Goal: Find specific page/section: Find specific page/section

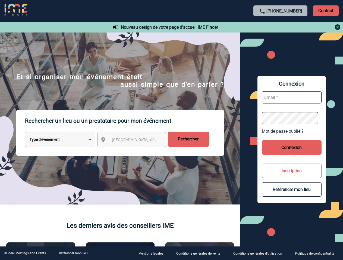
click at [171, 130] on p "Rechercher un lieu ou un prestataire pour mon événement" at bounding box center [124, 121] width 199 height 22
click at [325, 11] on p "Contact" at bounding box center [326, 10] width 26 height 11
click at [280, 27] on div at bounding box center [280, 27] width 121 height 7
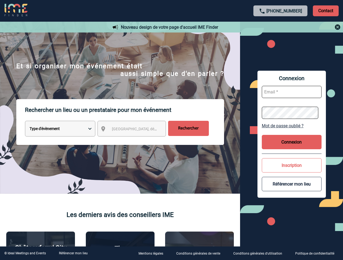
click at [136, 141] on div at bounding box center [139, 106] width 279 height 212
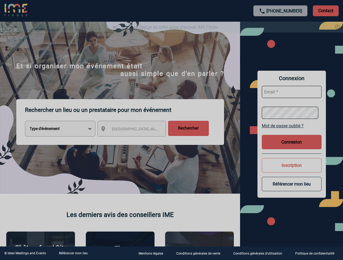
click at [291, 131] on div at bounding box center [171, 130] width 343 height 260
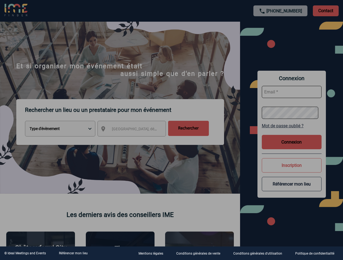
click at [291, 148] on div at bounding box center [171, 130] width 343 height 260
click at [291, 171] on div at bounding box center [171, 130] width 343 height 260
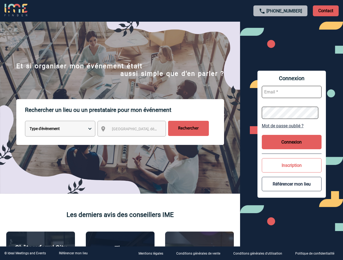
click at [291, 190] on button "Référencer mon lieu" at bounding box center [292, 184] width 60 height 14
click at [73, 254] on link "Référencer mon lieu" at bounding box center [73, 254] width 29 height 4
